Goal: Information Seeking & Learning: Check status

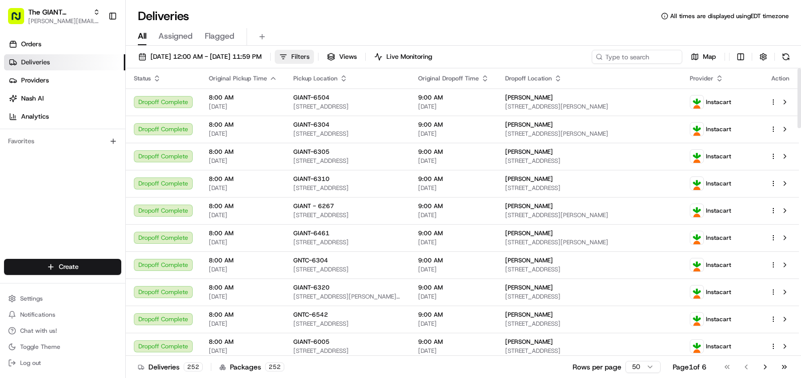
click at [309, 56] on span "Filters" at bounding box center [300, 56] width 18 height 9
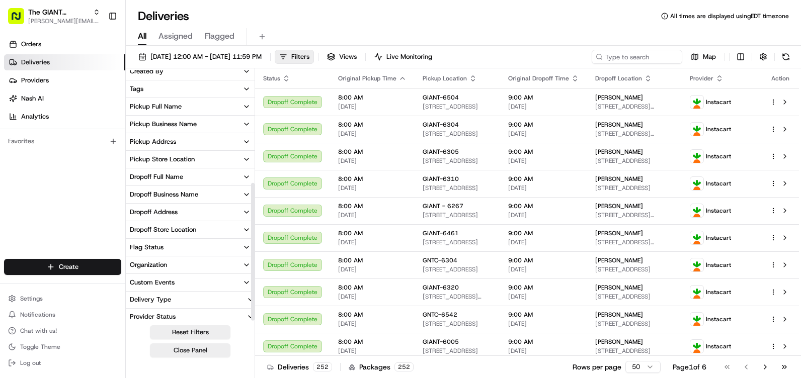
scroll to position [206, 0]
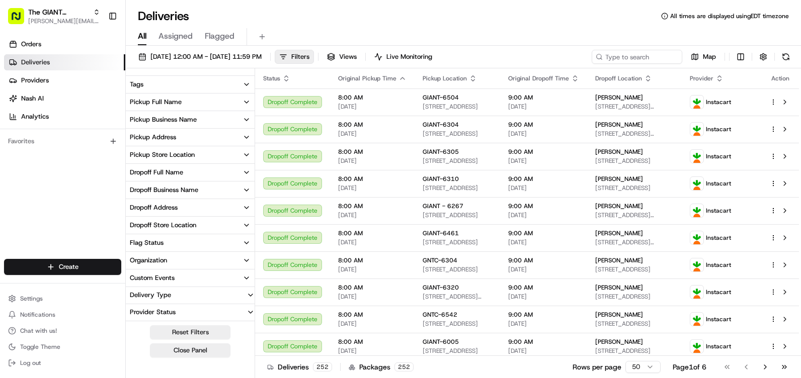
click at [172, 226] on div "Dropoff Store Location" at bounding box center [163, 225] width 66 height 9
click at [184, 152] on div "Pickup Store Location" at bounding box center [162, 154] width 65 height 9
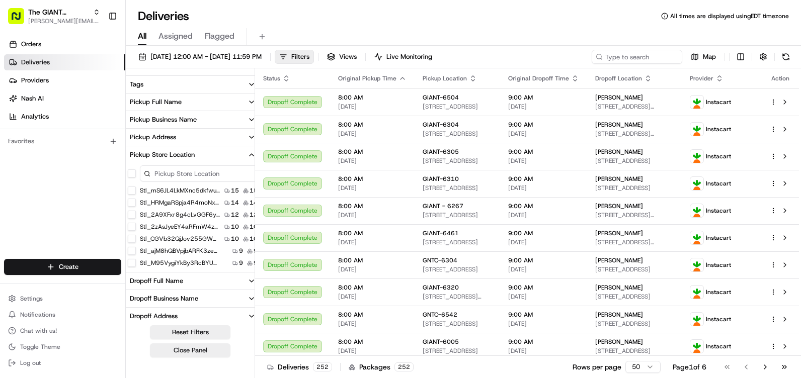
click at [187, 172] on input at bounding box center [199, 174] width 118 height 16
click at [198, 178] on input "G" at bounding box center [196, 174] width 113 height 16
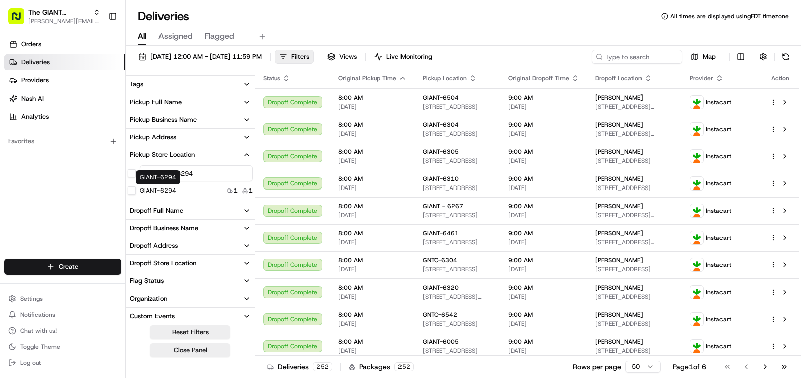
type input "GIANT-6294"
click at [135, 189] on button "GIANT-6294" at bounding box center [132, 191] width 8 height 8
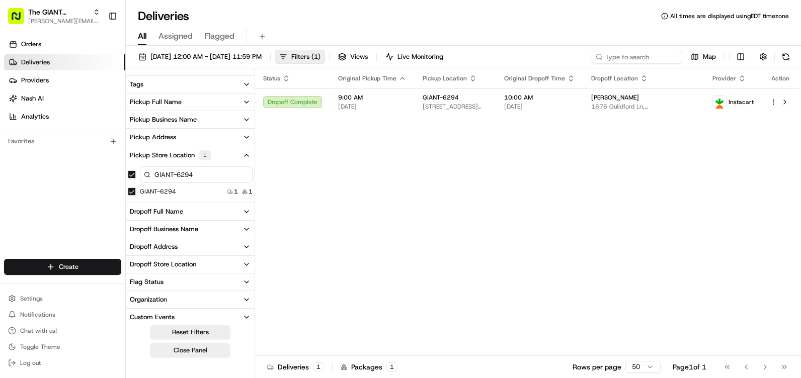
click at [247, 153] on icon "button" at bounding box center [246, 155] width 8 height 8
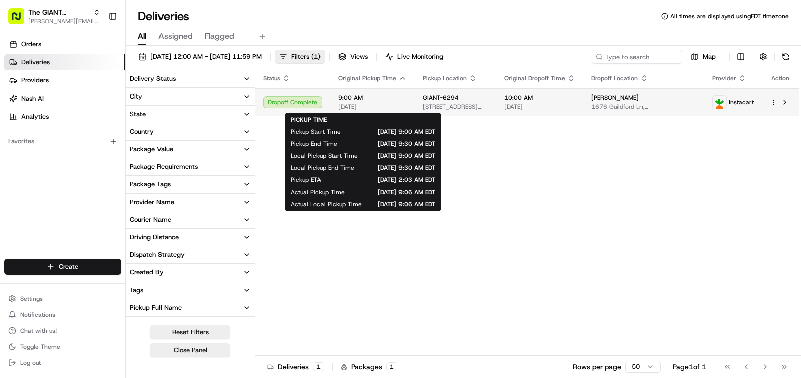
click at [402, 103] on span "[DATE]" at bounding box center [372, 107] width 68 height 8
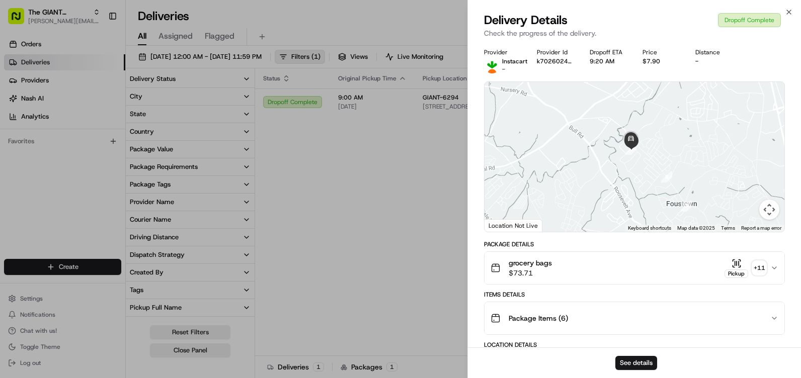
drag, startPoint x: 615, startPoint y: 134, endPoint x: 641, endPoint y: 201, distance: 71.8
click at [641, 201] on div at bounding box center [634, 157] width 300 height 150
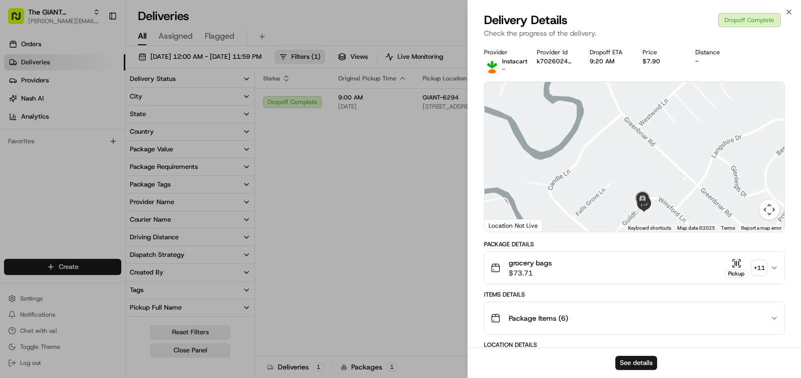
drag, startPoint x: 652, startPoint y: 185, endPoint x: 645, endPoint y: 122, distance: 62.8
click at [645, 123] on div at bounding box center [634, 157] width 300 height 150
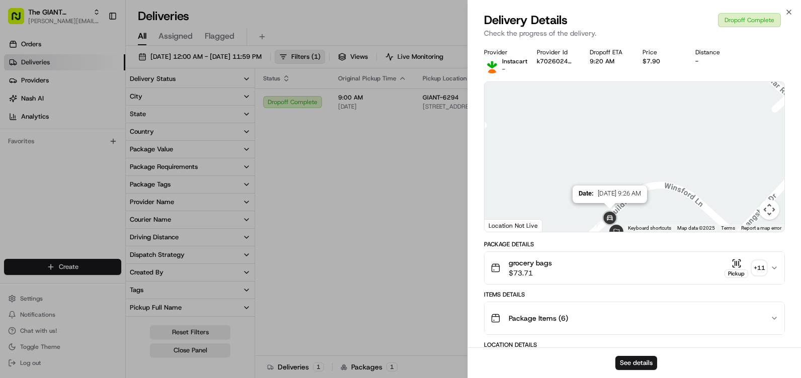
click at [610, 215] on img at bounding box center [610, 219] width 20 height 20
drag, startPoint x: 609, startPoint y: 148, endPoint x: 600, endPoint y: 106, distance: 43.2
click at [601, 109] on div at bounding box center [634, 157] width 300 height 150
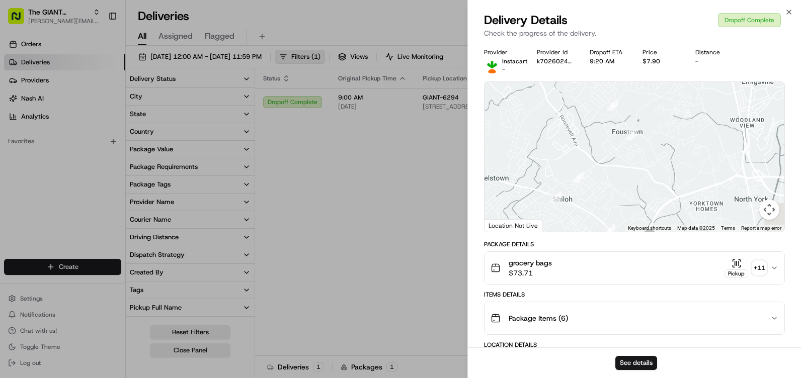
drag, startPoint x: 636, startPoint y: 128, endPoint x: 634, endPoint y: 116, distance: 12.3
click at [634, 116] on div at bounding box center [634, 157] width 300 height 150
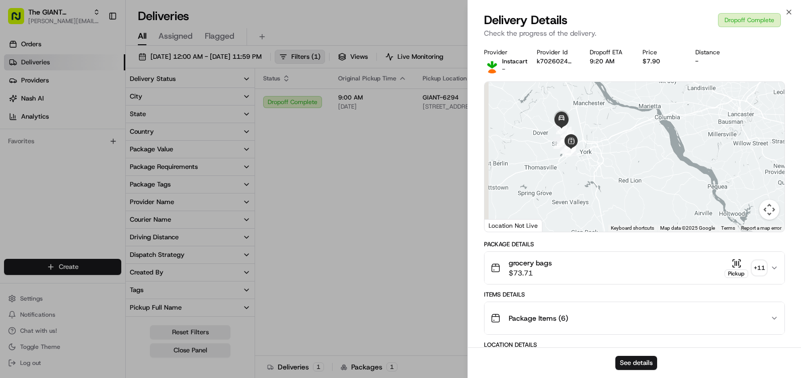
drag, startPoint x: 580, startPoint y: 159, endPoint x: 584, endPoint y: 141, distance: 18.9
click at [591, 129] on div at bounding box center [634, 157] width 300 height 150
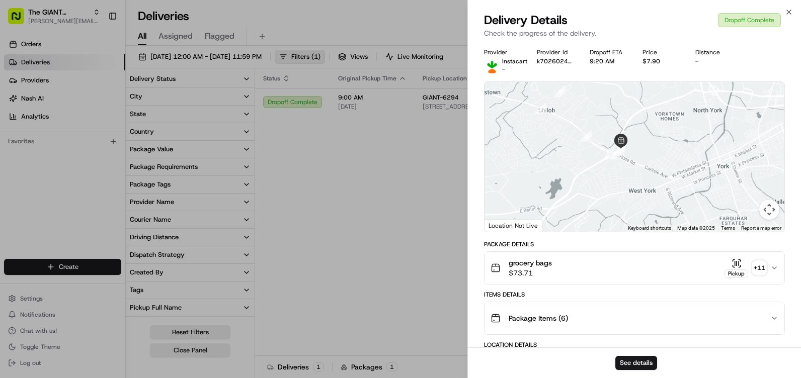
drag, startPoint x: 554, startPoint y: 138, endPoint x: 596, endPoint y: 224, distance: 95.6
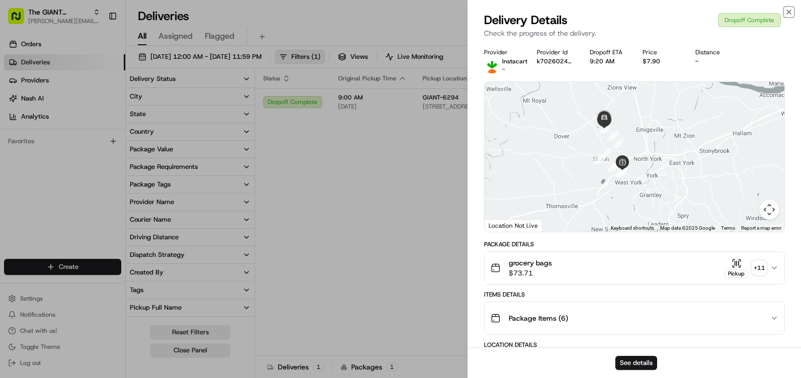
click at [790, 10] on icon "button" at bounding box center [789, 12] width 8 height 8
